Goal: Information Seeking & Learning: Learn about a topic

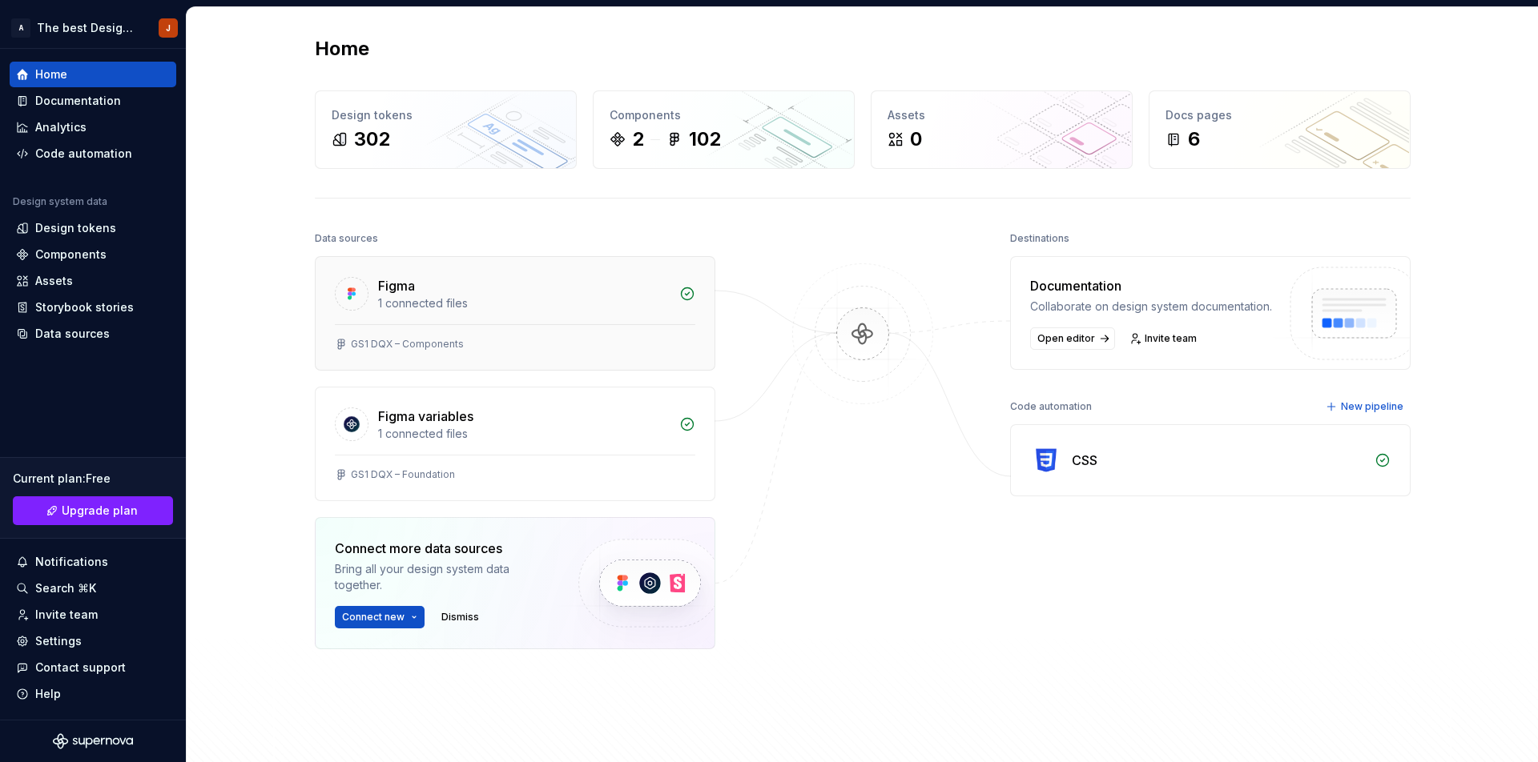
click at [525, 270] on div "Figma 1 connected files" at bounding box center [515, 290] width 399 height 67
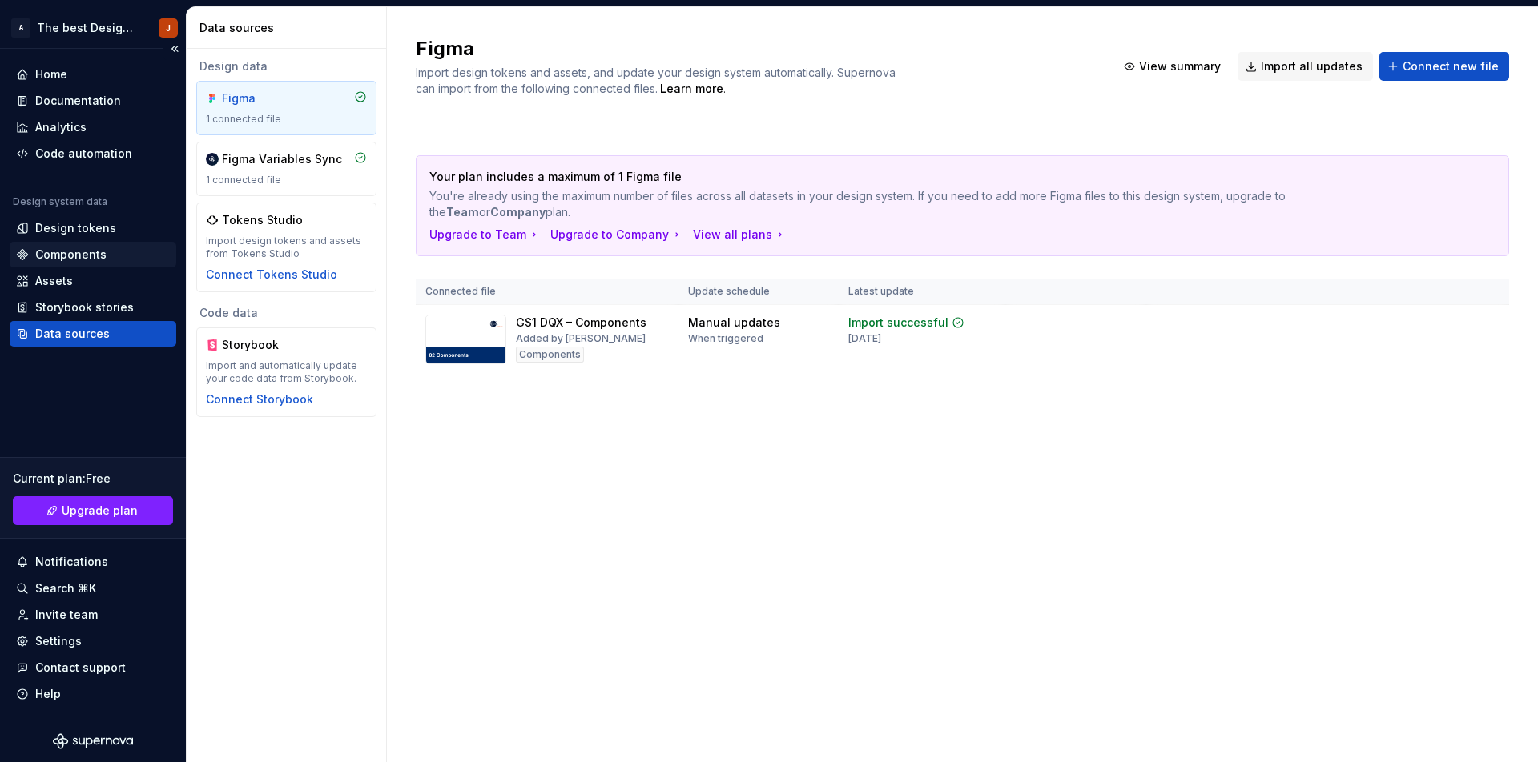
click at [93, 249] on div "Components" at bounding box center [70, 255] width 71 height 16
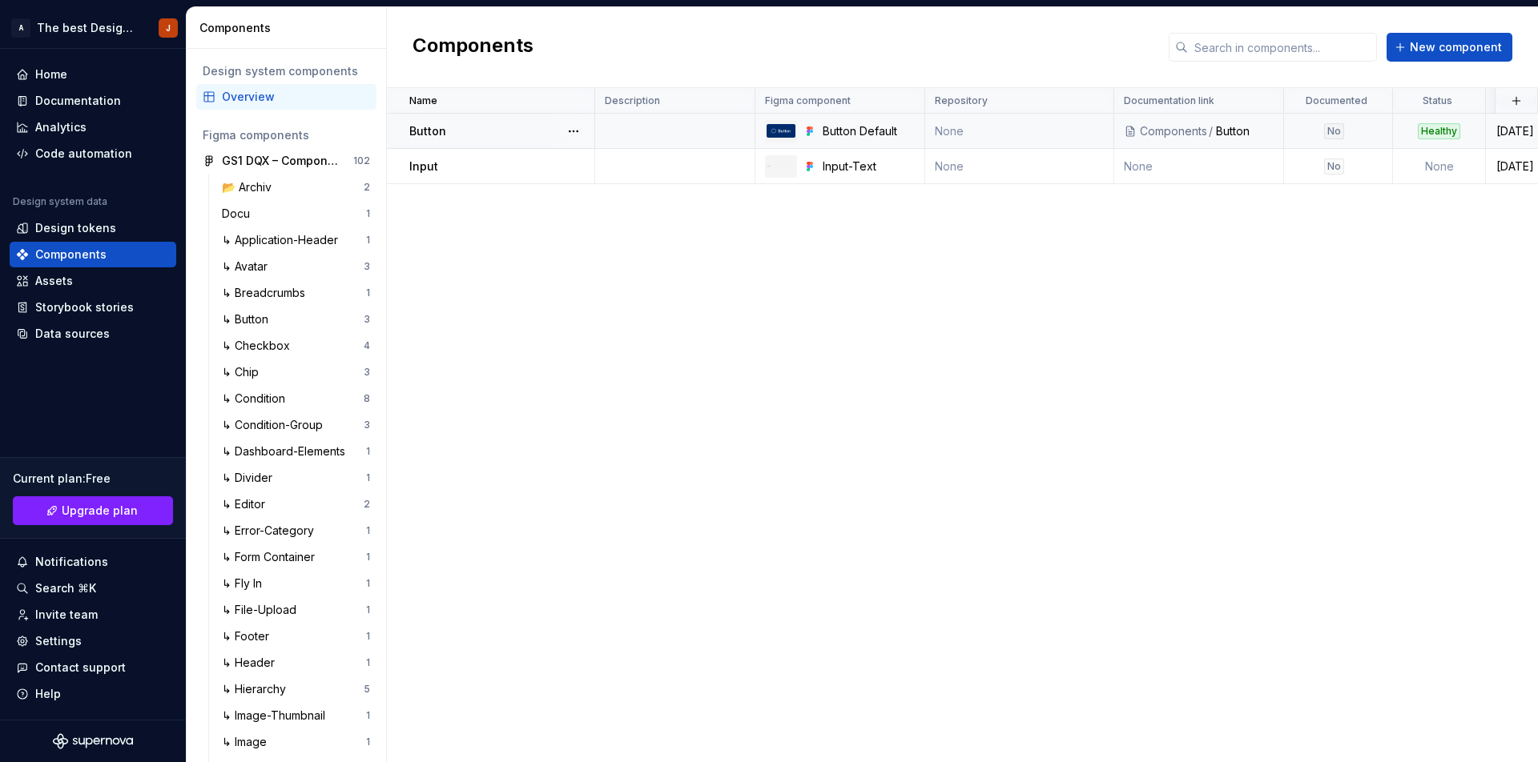
click at [489, 131] on div "Button" at bounding box center [501, 131] width 184 height 16
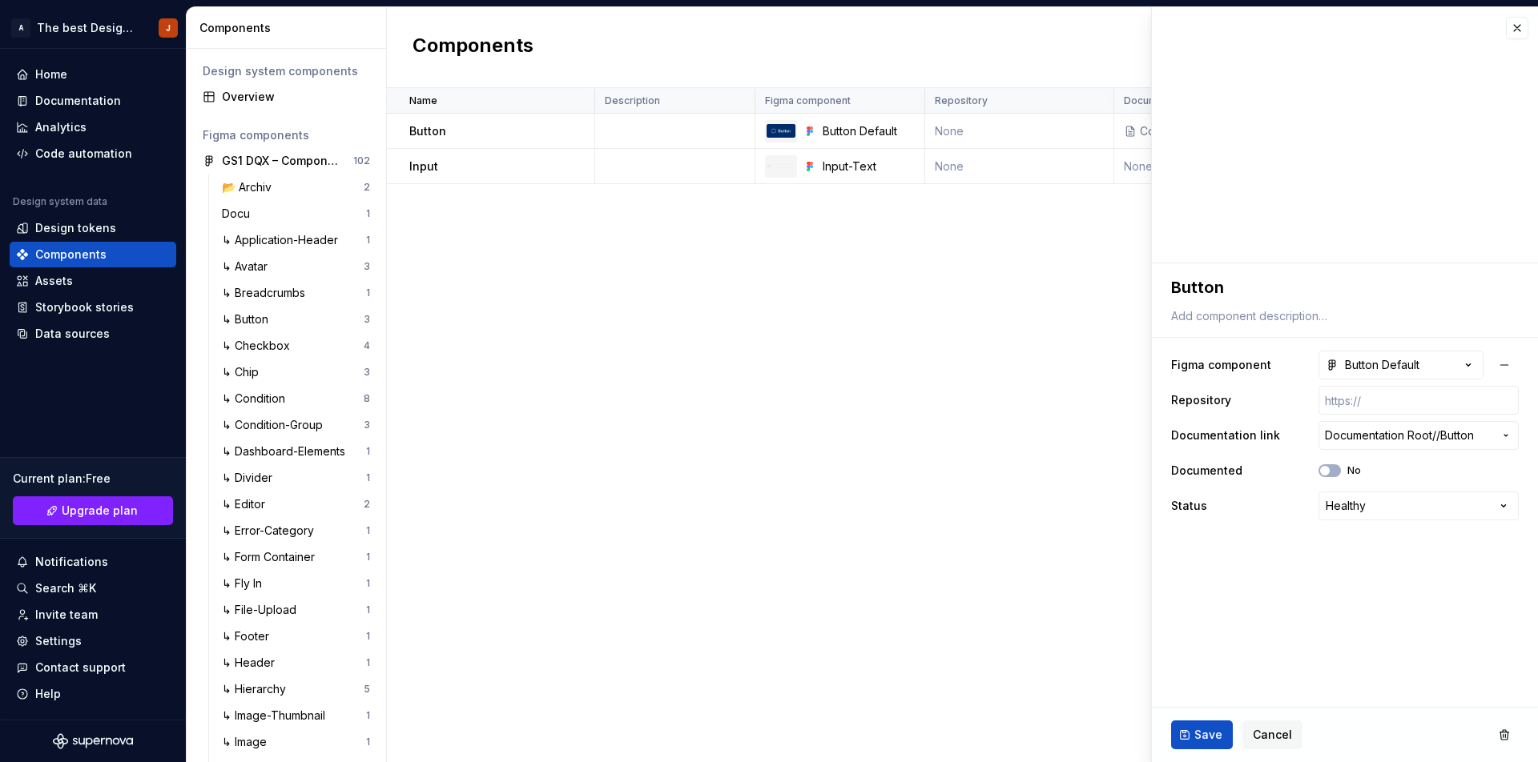
click at [1412, 509] on html "A The best Design System J Home Documentation Analytics Code automation Design …" at bounding box center [769, 381] width 1538 height 762
click at [1410, 505] on html "A The best Design System J Home Documentation Analytics Code automation Design …" at bounding box center [769, 381] width 1538 height 762
click at [1408, 511] on html "A The best Design System J Home Documentation Analytics Code automation Design …" at bounding box center [769, 381] width 1538 height 762
click at [1233, 570] on html "A The best Design System J Home Documentation Analytics Code automation Design …" at bounding box center [769, 381] width 1538 height 762
type textarea "*"
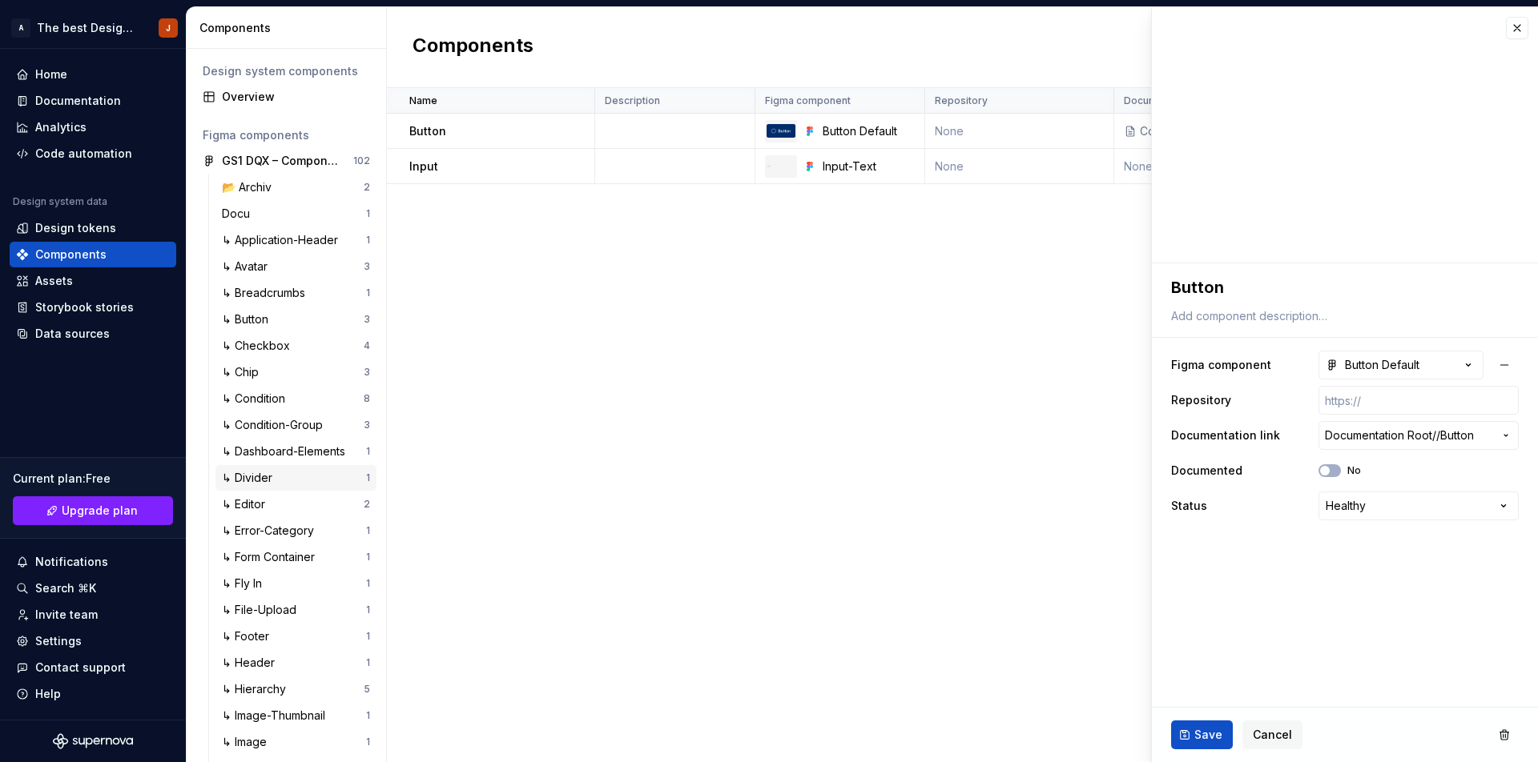
click at [270, 471] on div "↳ Divider" at bounding box center [250, 478] width 57 height 16
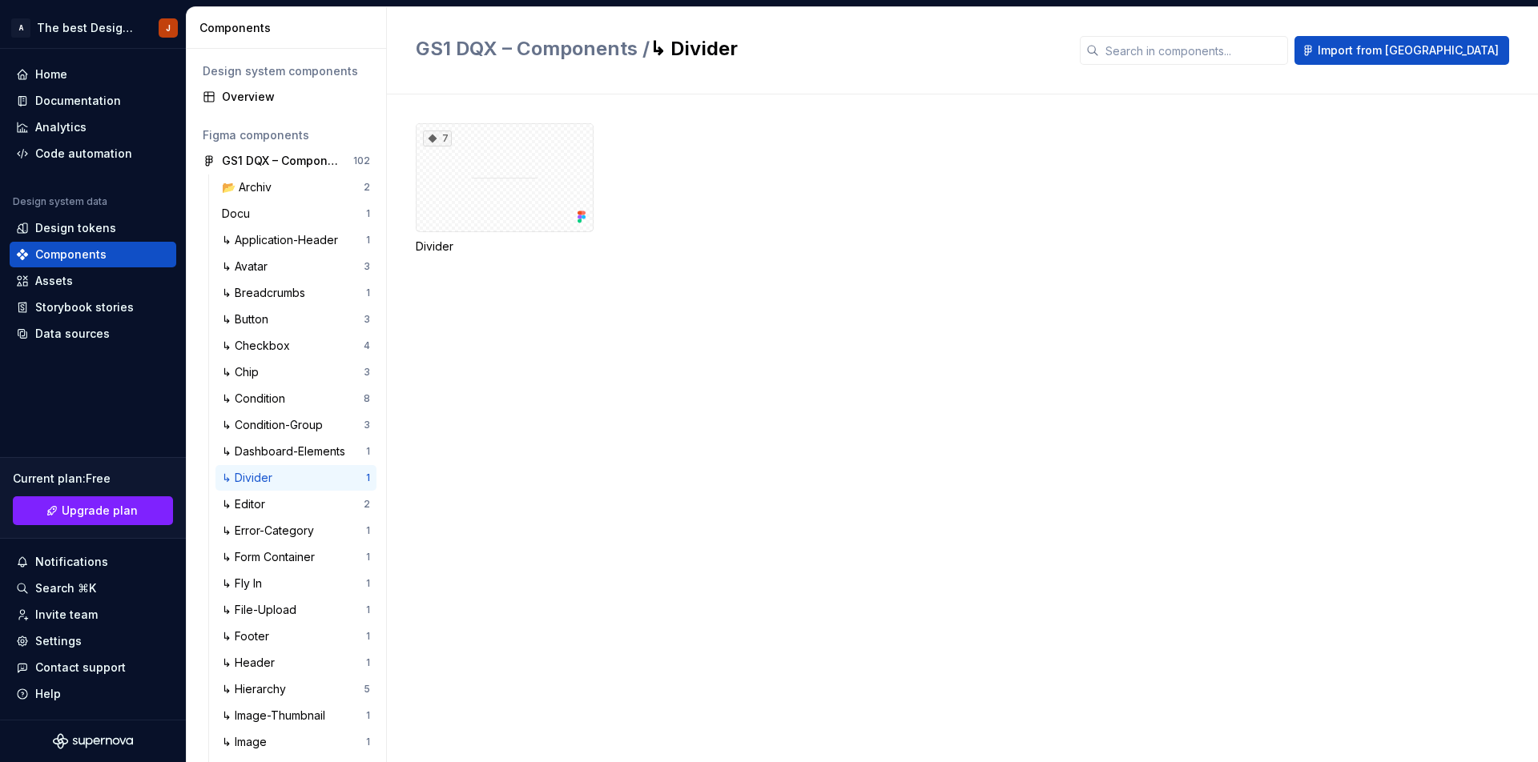
click at [674, 485] on div "7 Divider" at bounding box center [977, 429] width 1122 height 668
click at [544, 153] on div "7" at bounding box center [505, 177] width 178 height 109
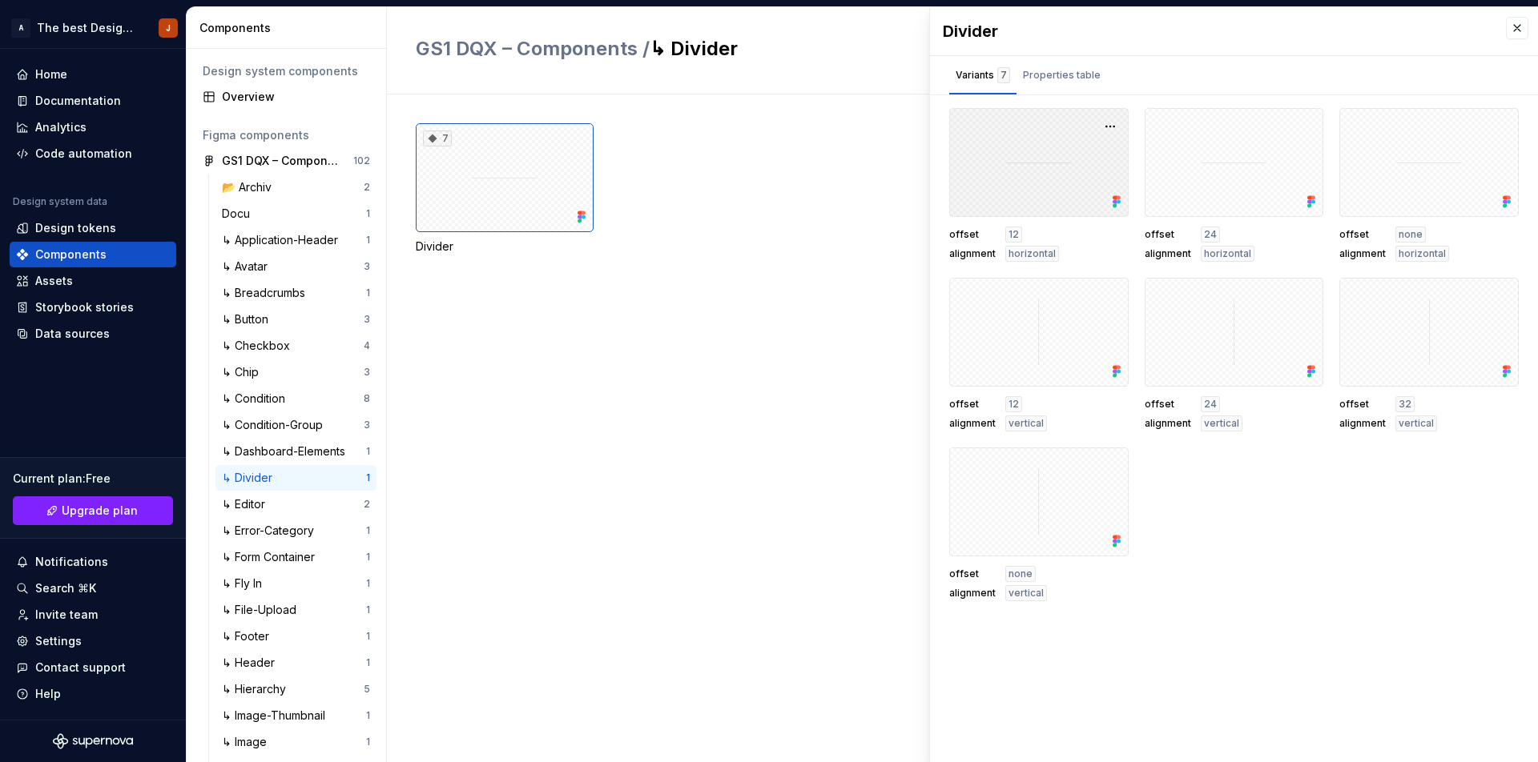
click at [1004, 187] on div at bounding box center [1038, 162] width 179 height 109
click at [1049, 77] on div "Properties table" at bounding box center [1062, 75] width 78 height 16
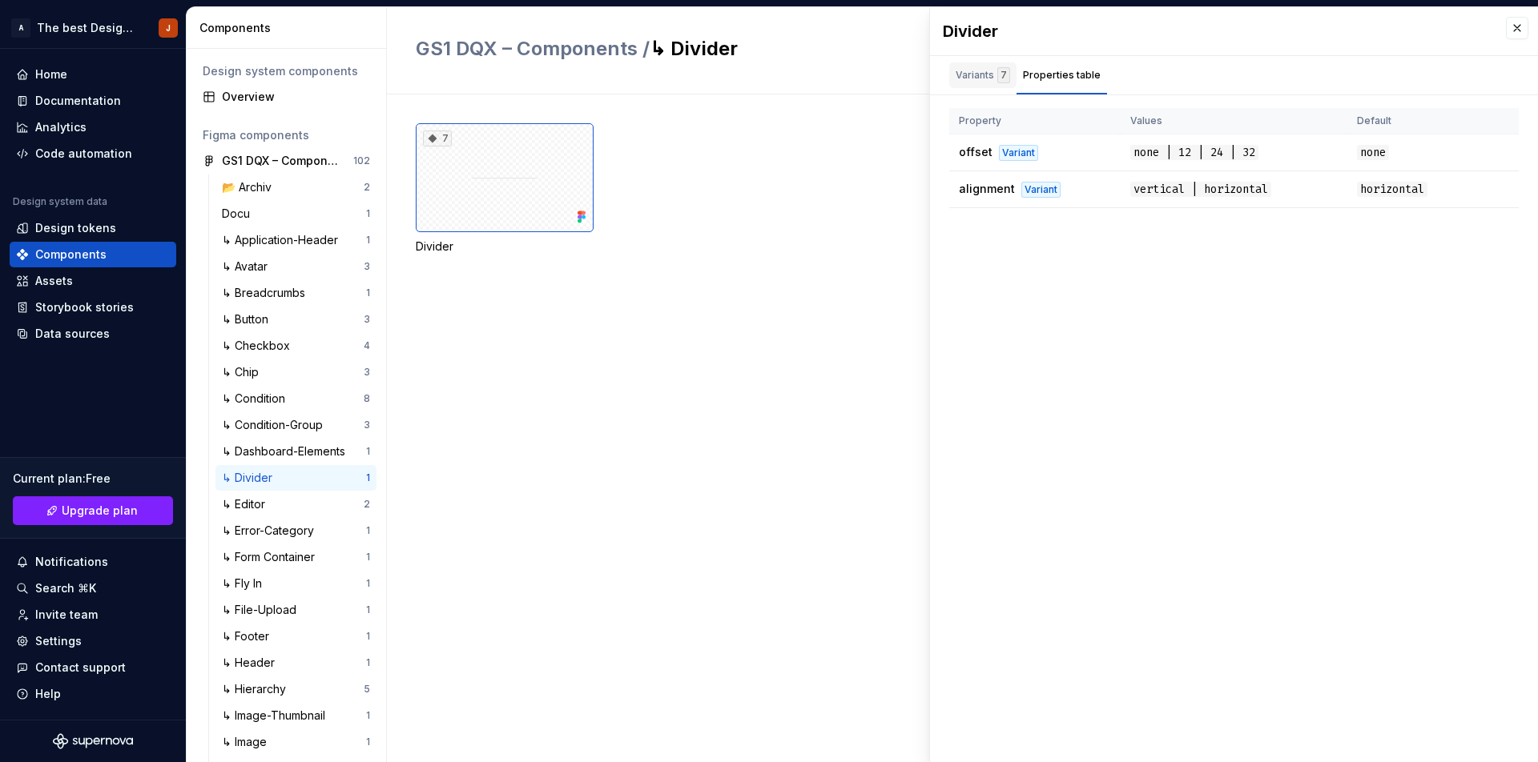
click at [991, 74] on div "Variants 7" at bounding box center [982, 75] width 54 height 16
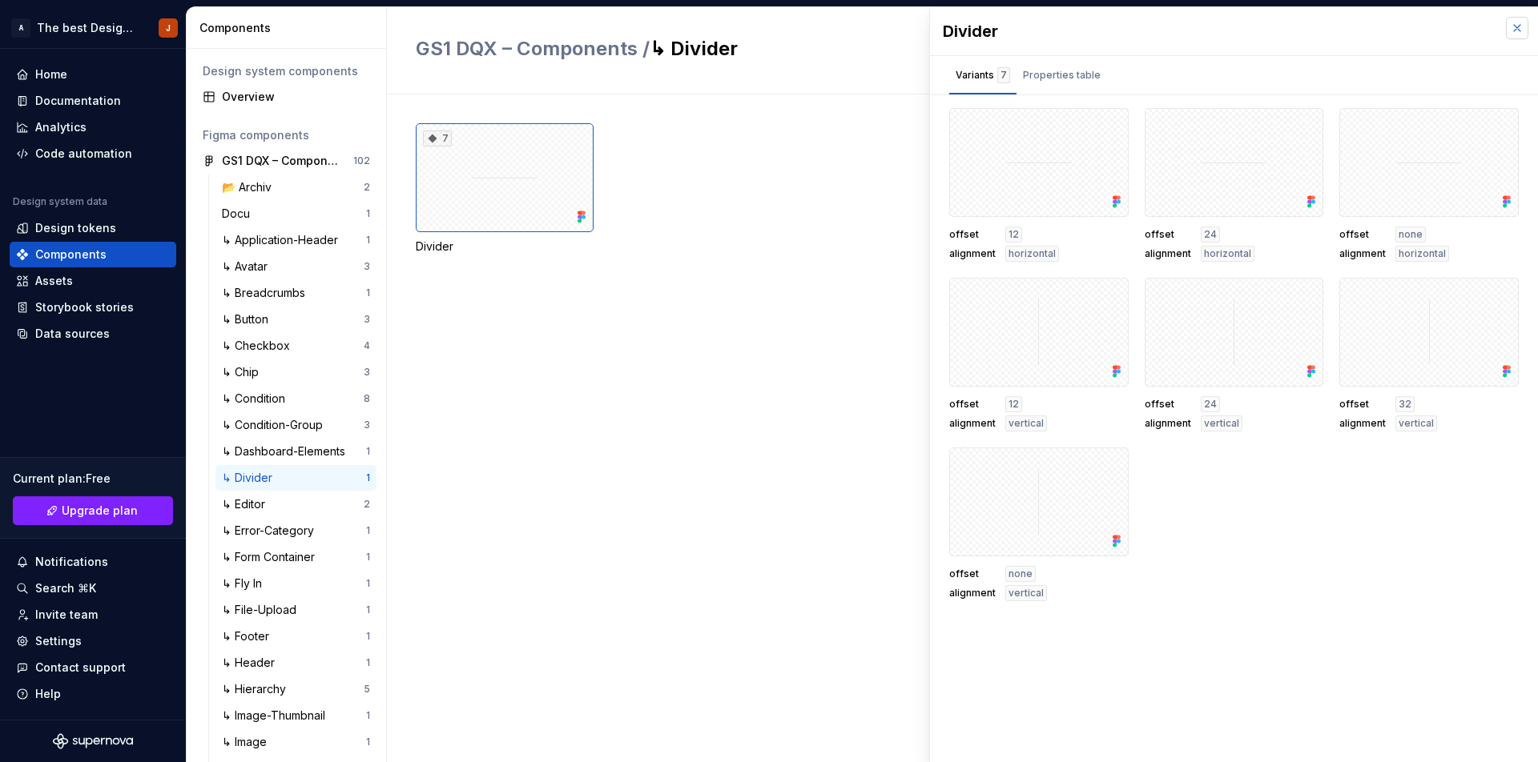
click at [1506, 23] on button "button" at bounding box center [1517, 28] width 22 height 22
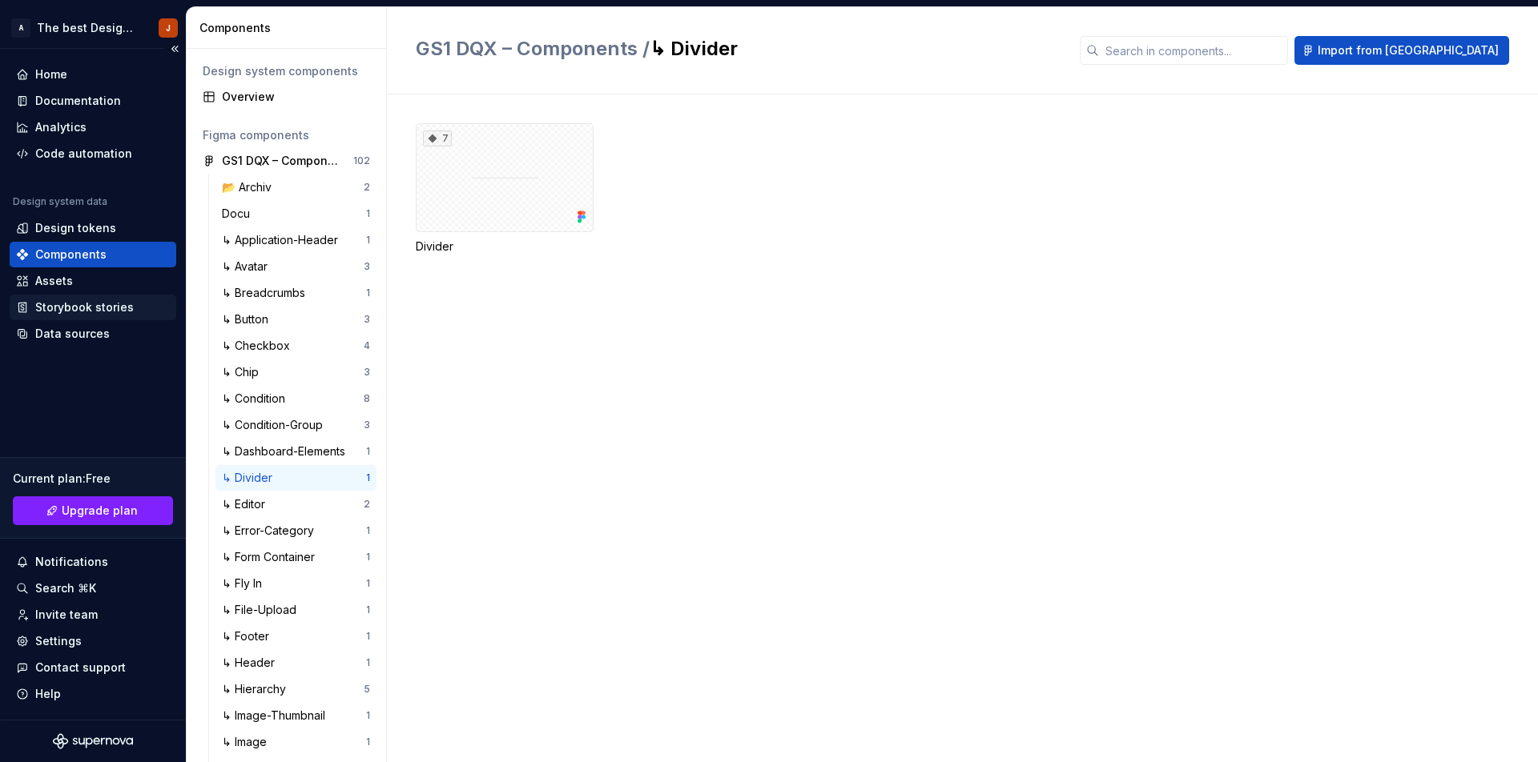
click at [66, 315] on div "Storybook stories" at bounding box center [84, 308] width 99 height 16
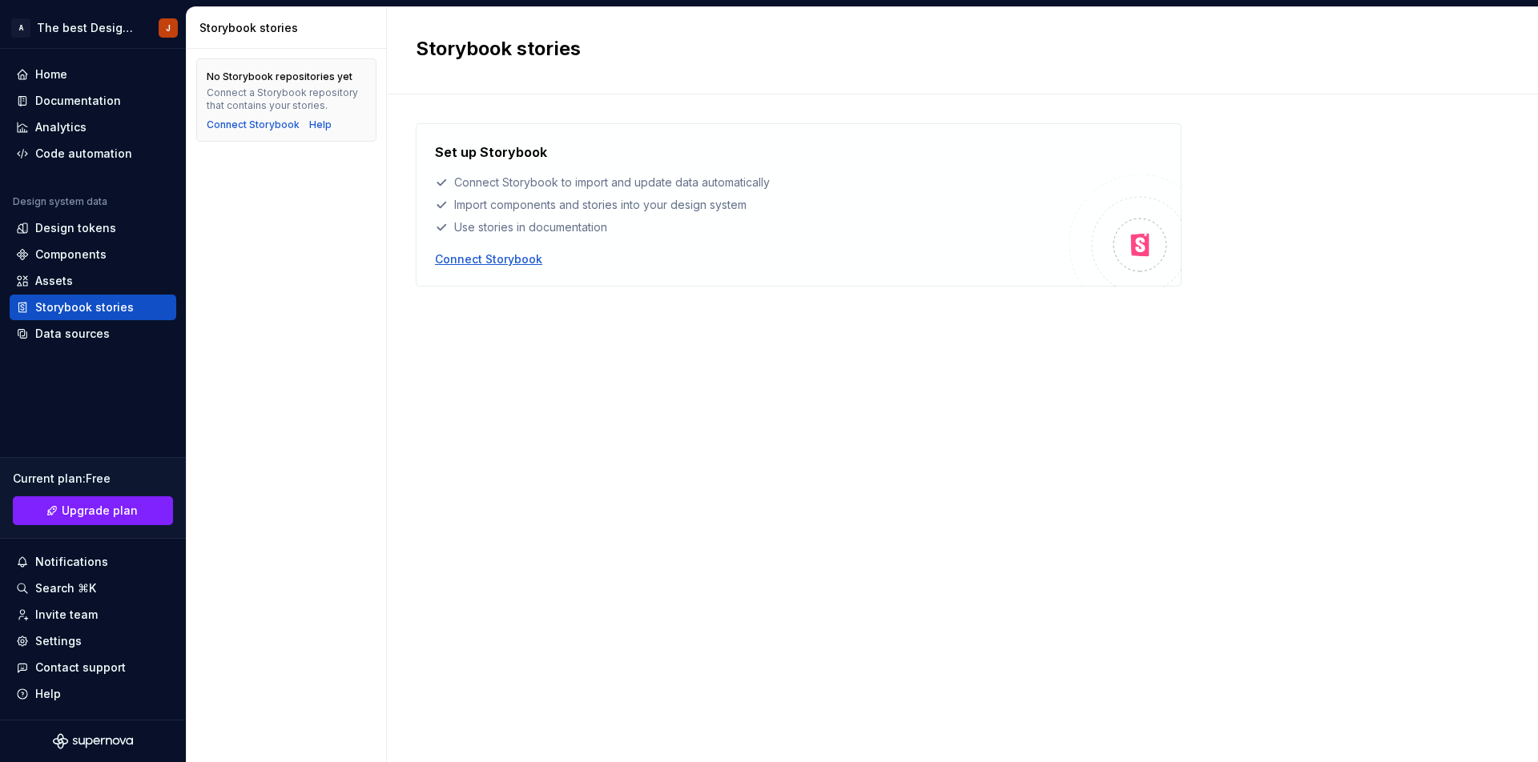
click at [509, 263] on div "Connect Storybook" at bounding box center [488, 259] width 107 height 16
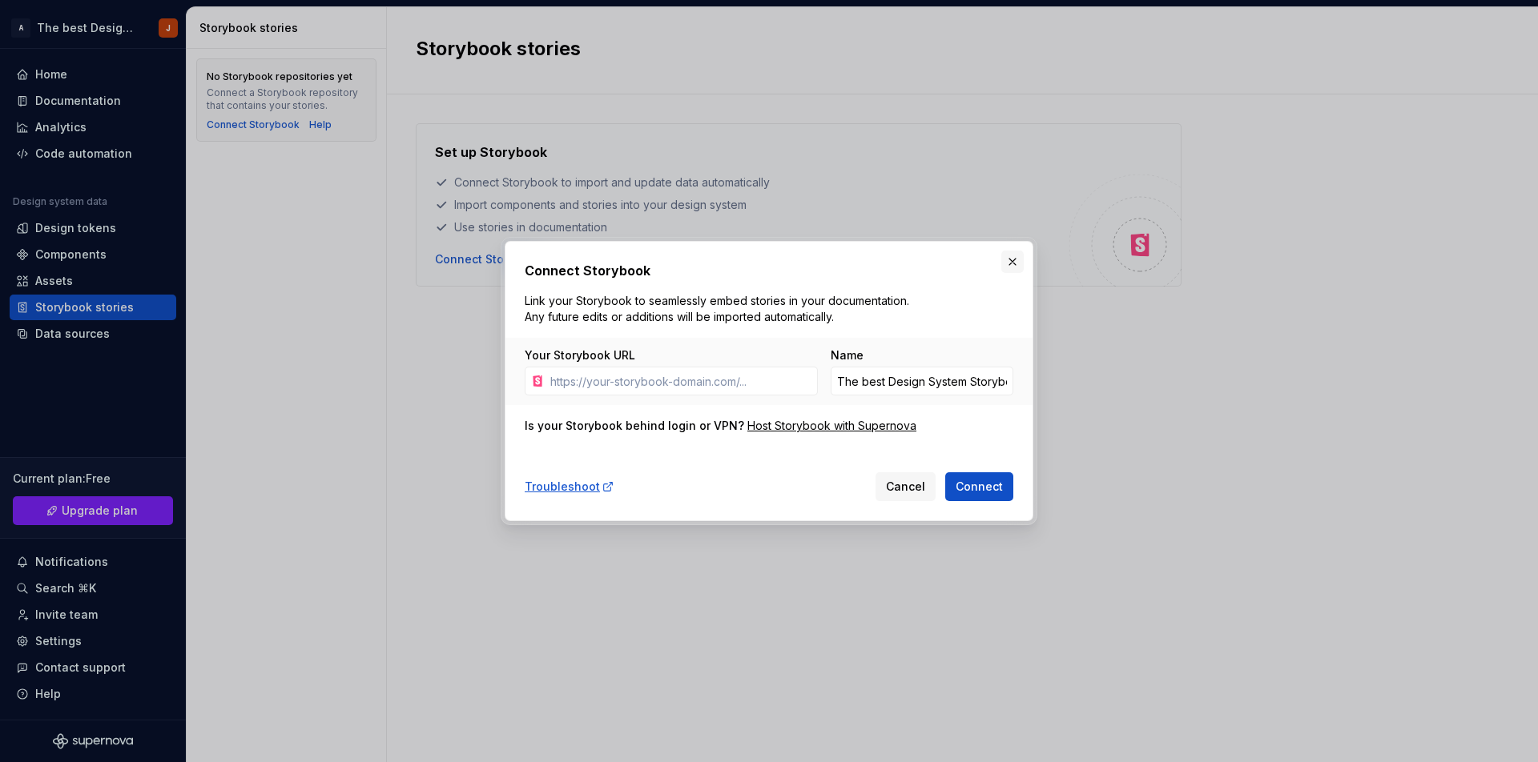
click at [1011, 258] on button "button" at bounding box center [1012, 262] width 22 height 22
